Goal: Information Seeking & Learning: Check status

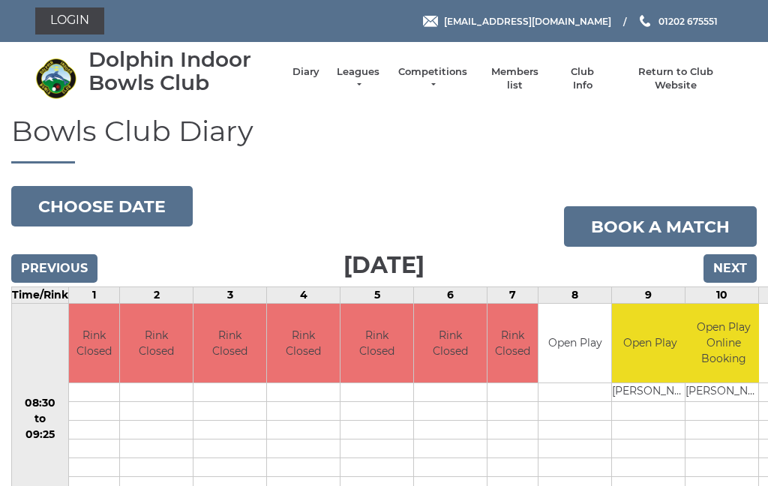
click at [371, 74] on link "Leagues" at bounding box center [357, 78] width 47 height 27
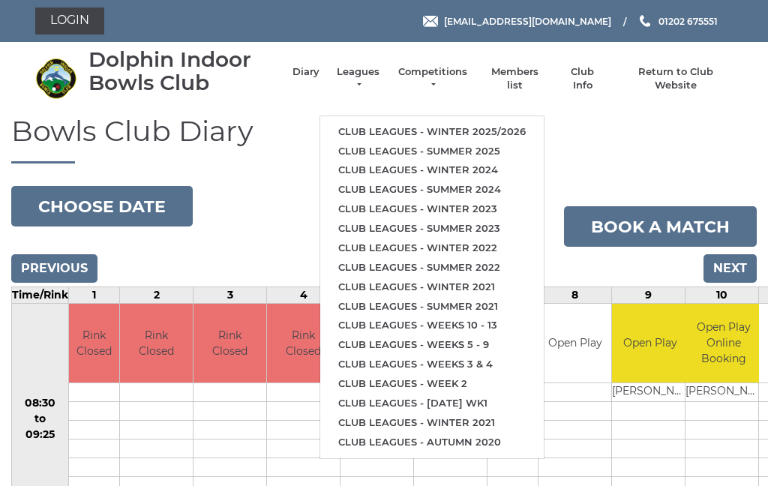
click at [469, 142] on link "Club leagues - Summer 2025" at bounding box center [431, 151] width 223 height 19
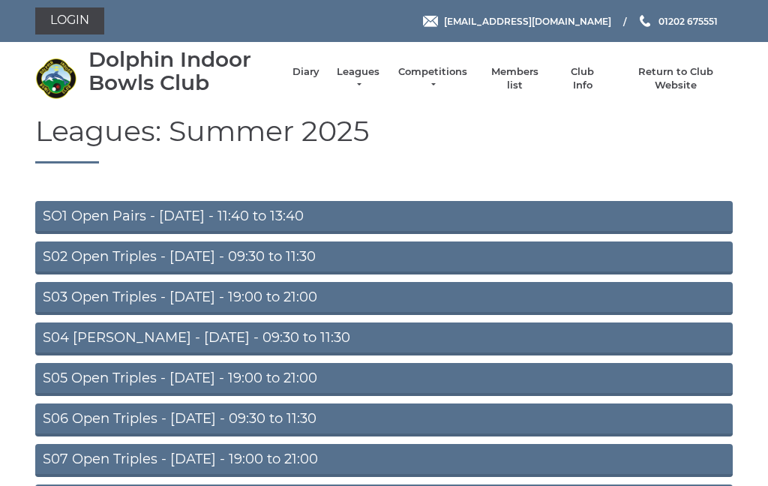
click at [367, 375] on link "S05 Open Triples - Wednesday - 19:00 to 21:00" at bounding box center [383, 379] width 697 height 33
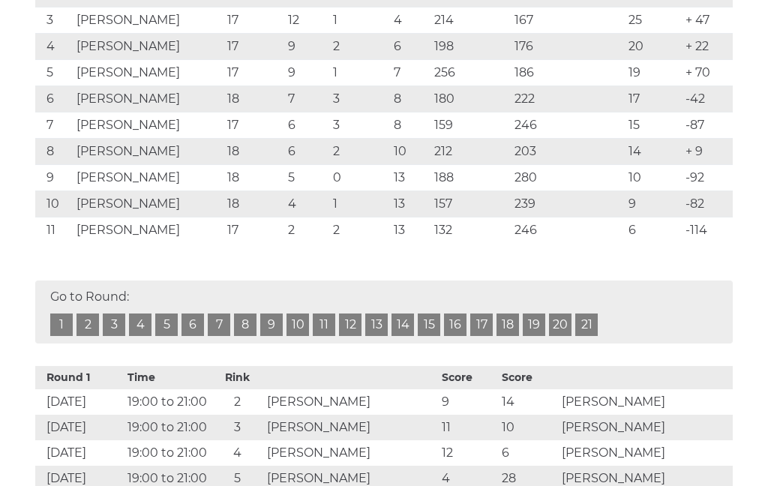
scroll to position [372, 0]
click at [486, 319] on link "17" at bounding box center [481, 324] width 22 height 22
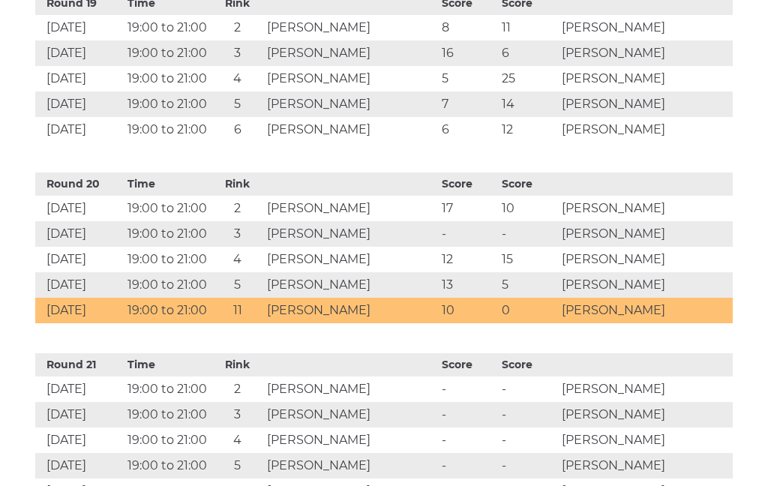
scroll to position [4016, 0]
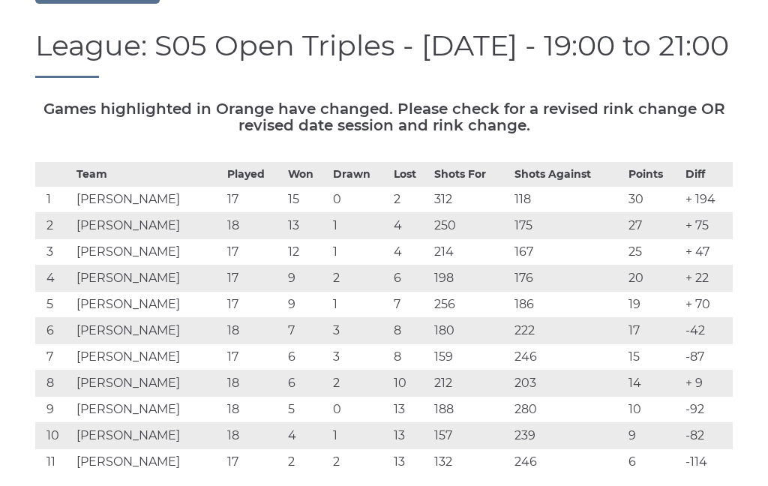
scroll to position [135, 0]
